Goal: Task Accomplishment & Management: Use online tool/utility

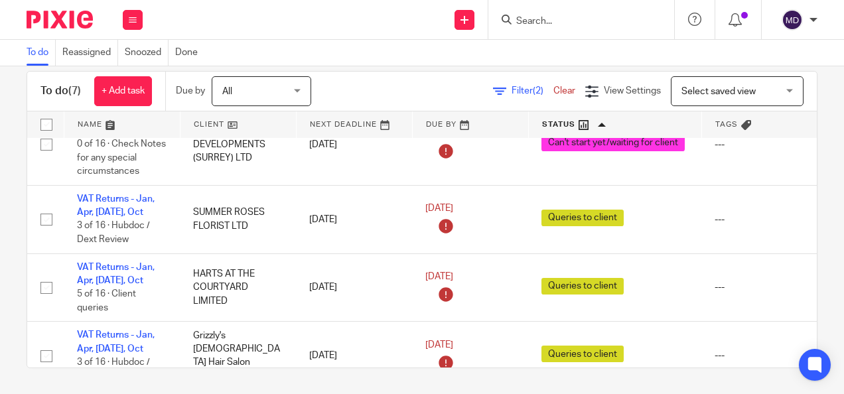
scroll to position [17, 0]
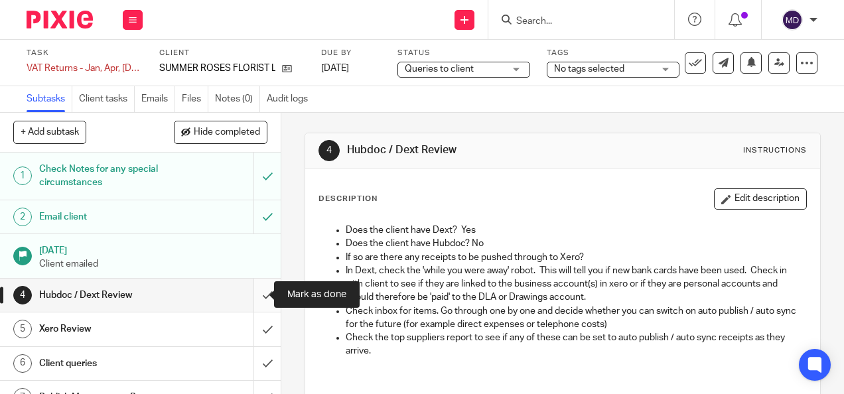
click at [260, 292] on input "submit" at bounding box center [140, 295] width 281 height 33
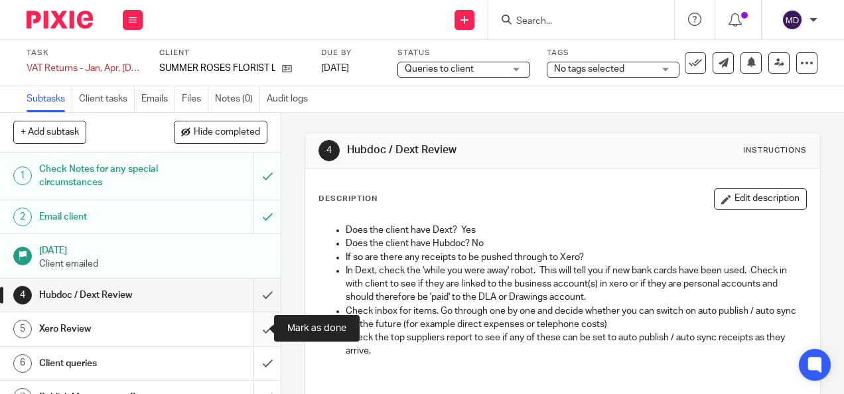
click at [263, 330] on input "submit" at bounding box center [140, 328] width 281 height 33
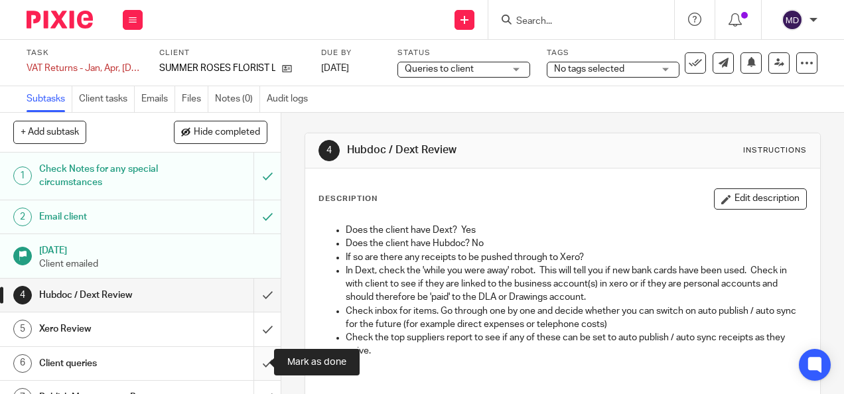
click at [259, 373] on input "submit" at bounding box center [140, 363] width 281 height 33
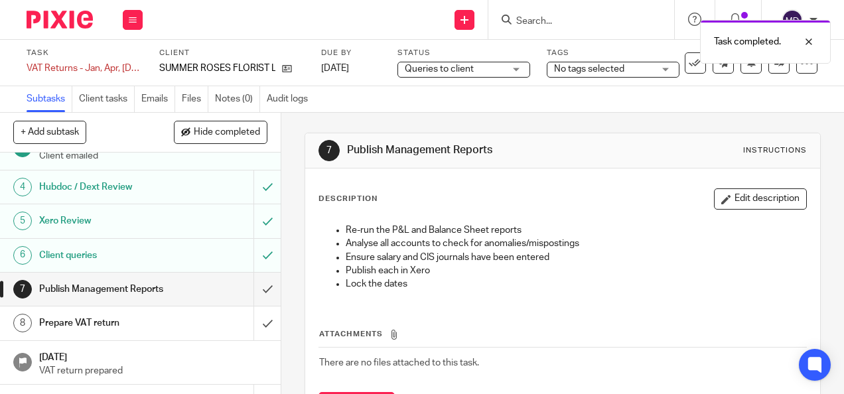
scroll to position [109, 0]
click at [261, 300] on input "submit" at bounding box center [140, 288] width 281 height 33
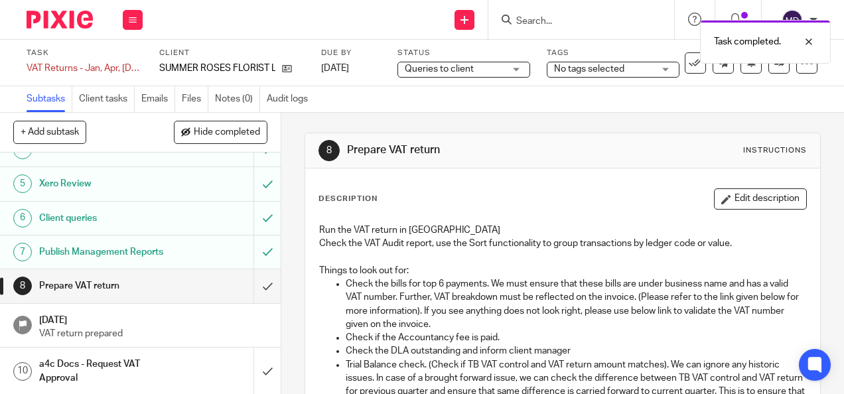
scroll to position [146, 0]
click at [255, 295] on input "submit" at bounding box center [140, 285] width 281 height 33
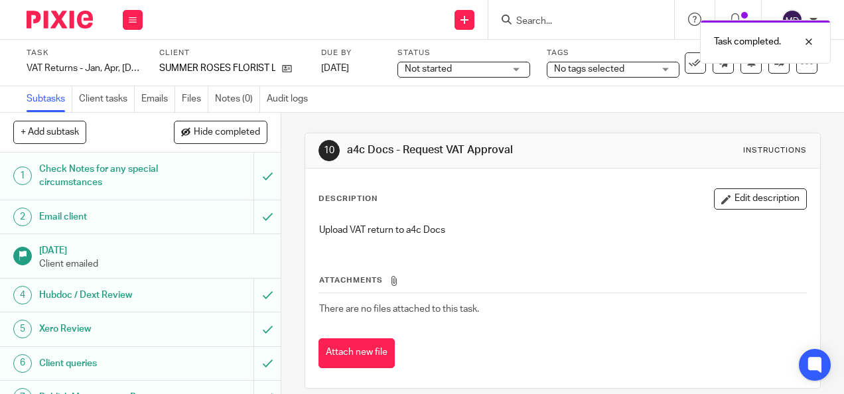
click at [473, 68] on span "Not started" at bounding box center [455, 69] width 100 height 14
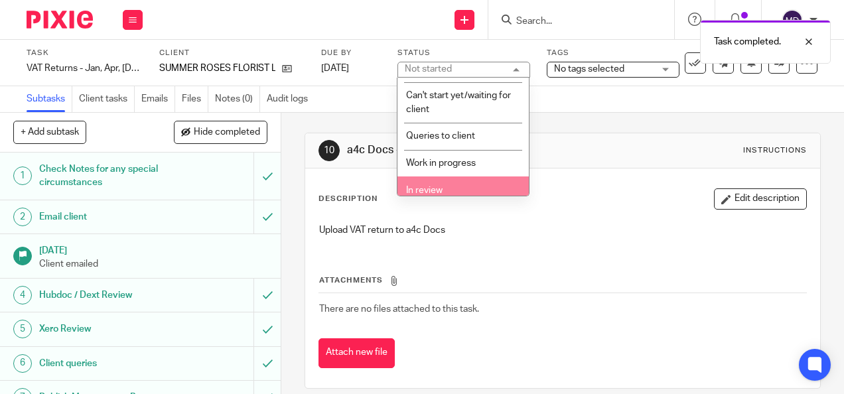
scroll to position [92, 0]
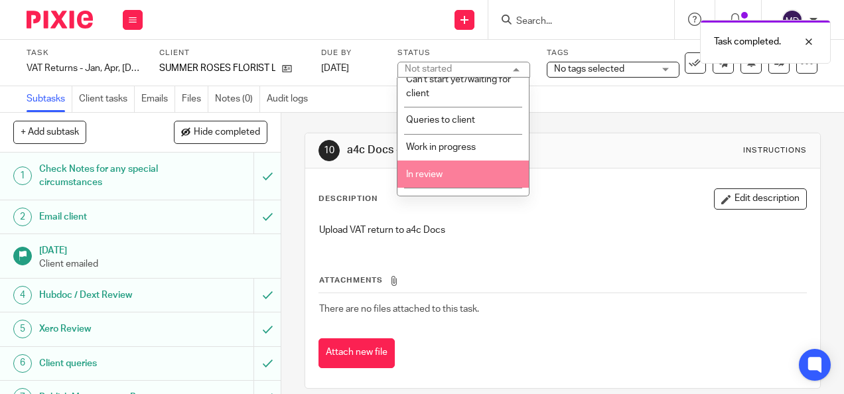
click at [426, 178] on li "In review" at bounding box center [462, 174] width 131 height 27
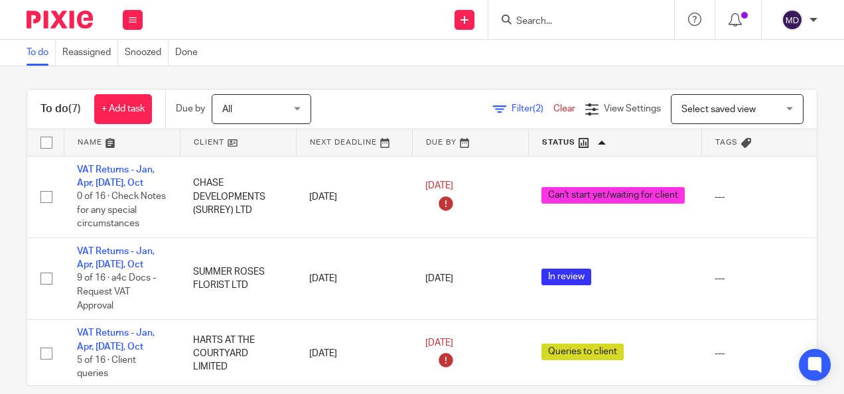
click at [394, 70] on div "To do (7) + Add task Due by All All [DATE] [DATE] This week Next week This mont…" at bounding box center [422, 230] width 844 height 328
